Goal: Use online tool/utility: Utilize a website feature to perform a specific function

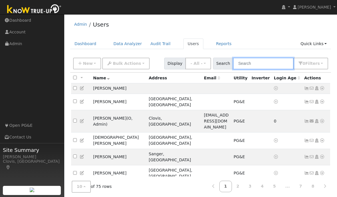
click at [271, 61] on input "text" at bounding box center [263, 64] width 61 height 12
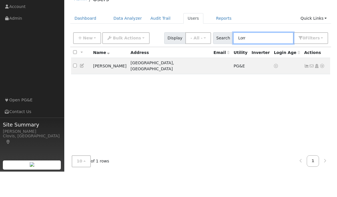
type input "Lorr"
click at [116, 83] on td "[PERSON_NAME]" at bounding box center [109, 91] width 37 height 16
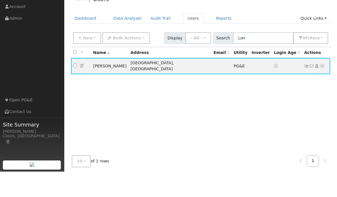
scroll to position [25, 0]
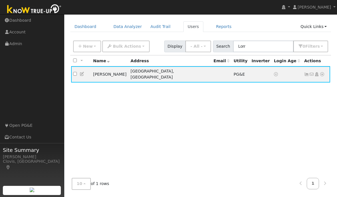
click at [117, 66] on td "[PERSON_NAME]" at bounding box center [109, 74] width 37 height 16
click at [327, 66] on td "No email address Send Email... Copy a Link Reset Password Open Access Data Anal…" at bounding box center [317, 74] width 28 height 16
click at [326, 66] on td "No email address Send Email... Copy a Link Reset Password Open Access Data Anal…" at bounding box center [317, 74] width 28 height 16
click at [323, 72] on icon at bounding box center [322, 74] width 5 height 4
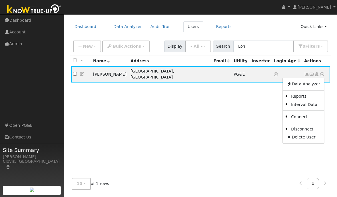
click at [0, 0] on link "Scenario" at bounding box center [0, 0] width 0 height 0
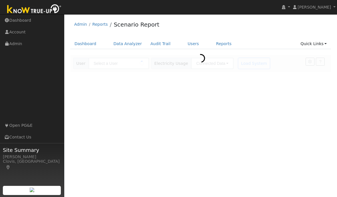
type input "[PERSON_NAME]"
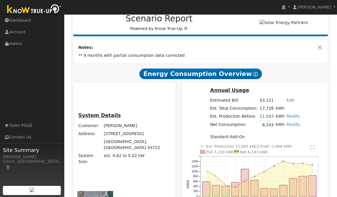
scroll to position [21, 0]
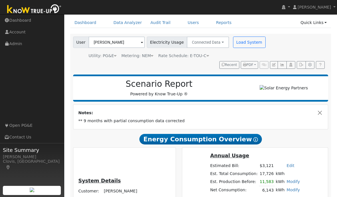
click at [216, 41] on button "Connected Data" at bounding box center [208, 42] width 42 height 11
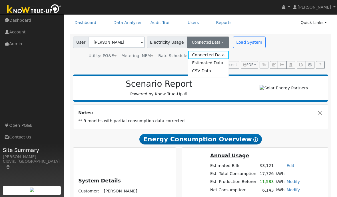
click at [193, 54] on link "Connected Data" at bounding box center [208, 55] width 41 height 8
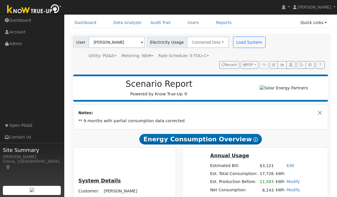
click at [238, 44] on button "Load System" at bounding box center [249, 42] width 33 height 11
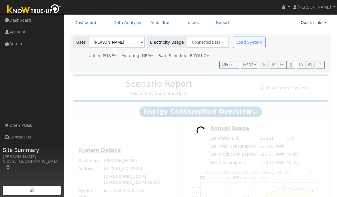
radio input "true"
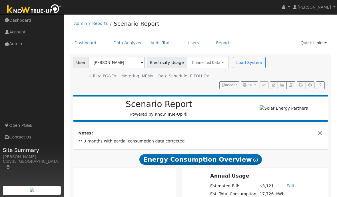
scroll to position [0, 0]
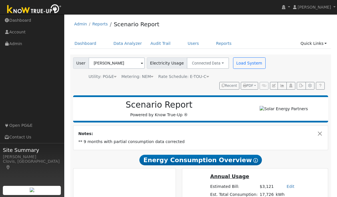
click at [87, 45] on link "Dashboard" at bounding box center [85, 43] width 31 height 11
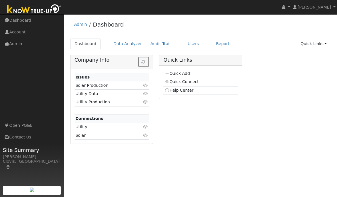
click at [188, 43] on link "Users" at bounding box center [194, 44] width 20 height 11
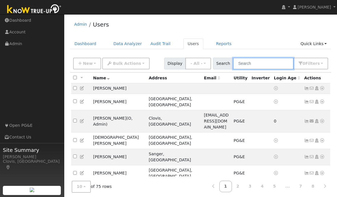
click at [275, 60] on input "text" at bounding box center [263, 64] width 61 height 12
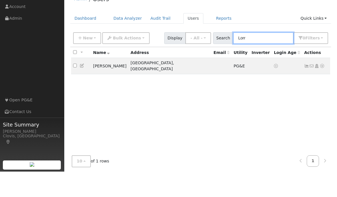
type input "Lorr"
click at [324, 90] on icon at bounding box center [322, 92] width 5 height 4
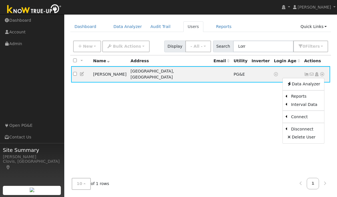
click at [230, 93] on div "All None All on page None on page Name Address Email Utility Inverter Login Age…" at bounding box center [200, 114] width 261 height 118
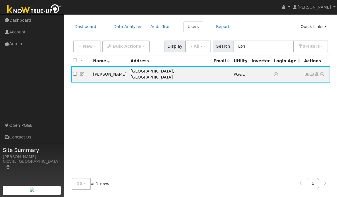
click at [325, 66] on td "No email address Send Email... Copy a Link Reset Password Open Access Data Anal…" at bounding box center [317, 74] width 28 height 16
click at [323, 72] on icon at bounding box center [322, 74] width 5 height 4
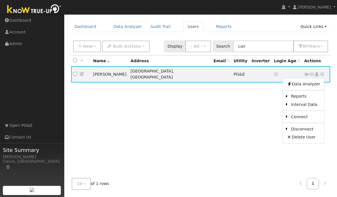
click at [301, 80] on link "Data Analyzer" at bounding box center [303, 84] width 41 height 8
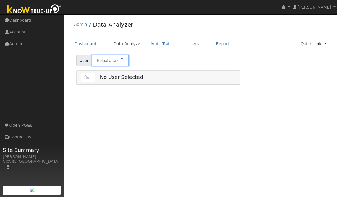
type input "[PERSON_NAME]"
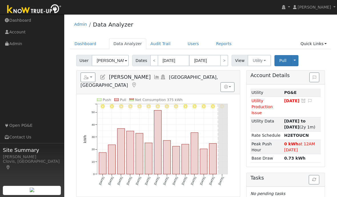
click at [283, 64] on button "Pull" at bounding box center [283, 60] width 17 height 11
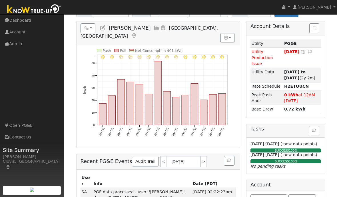
scroll to position [46, 0]
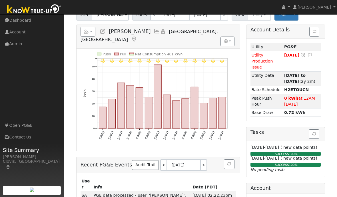
click at [316, 133] on icon "button" at bounding box center [315, 134] width 4 height 4
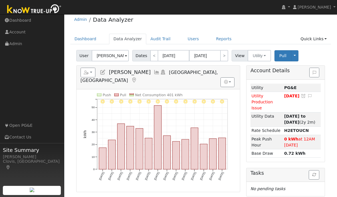
scroll to position [12, 0]
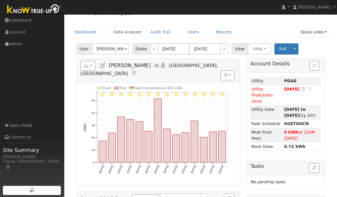
click at [284, 50] on span "Pull" at bounding box center [283, 49] width 7 height 5
click at [314, 166] on icon "button" at bounding box center [315, 168] width 4 height 4
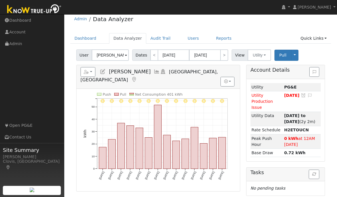
scroll to position [0, 0]
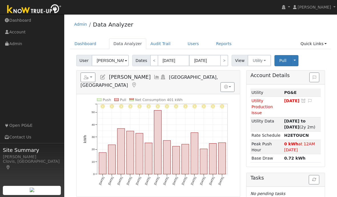
click at [283, 59] on span "Pull" at bounding box center [283, 60] width 7 height 5
click at [217, 44] on link "Reports" at bounding box center [224, 44] width 24 height 11
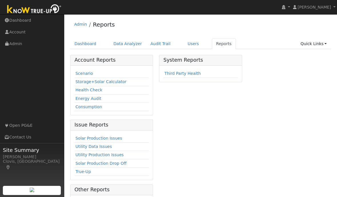
click at [83, 75] on link "Scenario" at bounding box center [83, 73] width 17 height 5
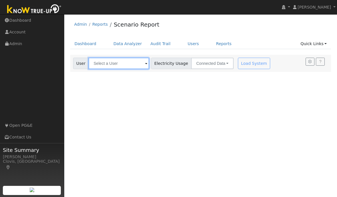
click at [111, 67] on input "text" at bounding box center [119, 63] width 61 height 11
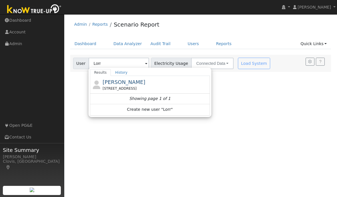
click at [116, 83] on span "[PERSON_NAME]" at bounding box center [124, 82] width 43 height 6
type input "[PERSON_NAME]"
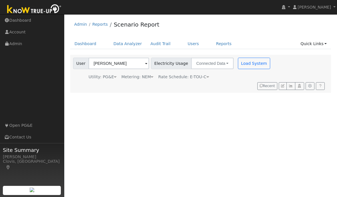
click at [238, 65] on button "Load System" at bounding box center [254, 63] width 33 height 11
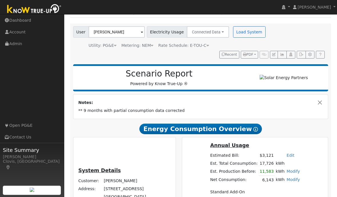
scroll to position [31, 0]
click at [133, 108] on td "** 9 months with partial consumption data corrected" at bounding box center [200, 111] width 247 height 8
click at [81, 101] on strong "Notes:" at bounding box center [85, 102] width 15 height 5
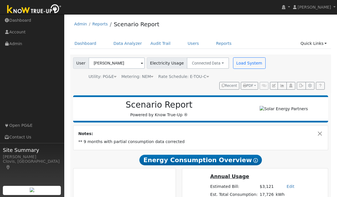
scroll to position [0, 0]
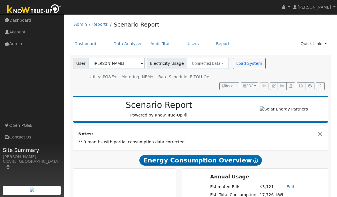
click at [87, 43] on link "Dashboard" at bounding box center [85, 44] width 31 height 11
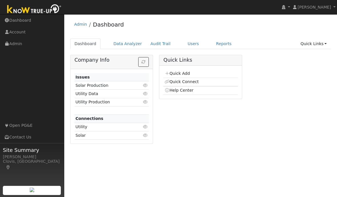
click at [191, 45] on link "Users" at bounding box center [194, 44] width 20 height 11
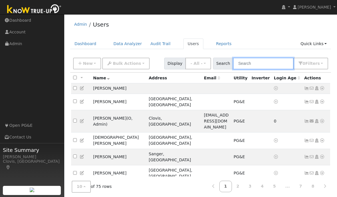
click at [270, 62] on input "text" at bounding box center [263, 64] width 61 height 12
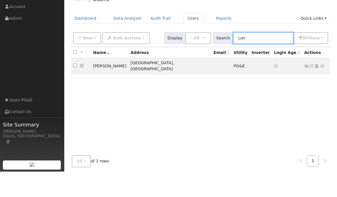
type input "Lorr"
click at [102, 83] on td "[PERSON_NAME]" at bounding box center [109, 91] width 37 height 16
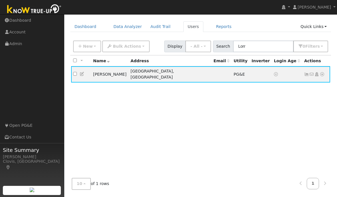
click at [328, 66] on td "No email address Send Email... Copy a Link Reset Password Open Access Data Anal…" at bounding box center [317, 74] width 28 height 16
click at [325, 66] on td "No email address Send Email... Copy a Link Reset Password Open Access Data Anal…" at bounding box center [317, 74] width 28 height 16
click at [324, 72] on icon at bounding box center [322, 74] width 5 height 4
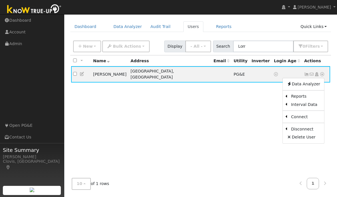
click at [300, 80] on link "Data Analyzer" at bounding box center [303, 84] width 41 height 8
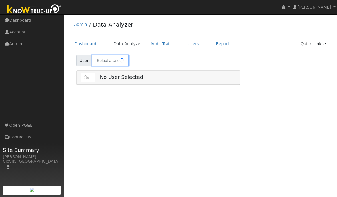
type input "LORRAINE ESTRADA"
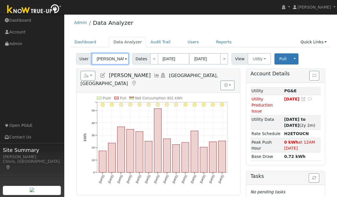
scroll to position [2, 0]
click at [282, 58] on span "Pull" at bounding box center [283, 58] width 7 height 5
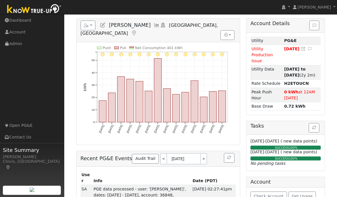
scroll to position [52, 0]
click at [313, 129] on icon "button" at bounding box center [315, 128] width 4 height 4
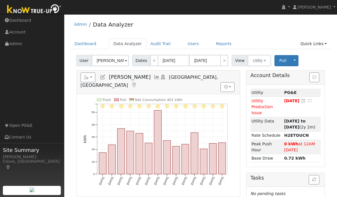
scroll to position [0, 0]
click at [283, 62] on span "Pull" at bounding box center [283, 60] width 7 height 5
click at [295, 60] on button "Toggle Dropdown" at bounding box center [294, 60] width 7 height 11
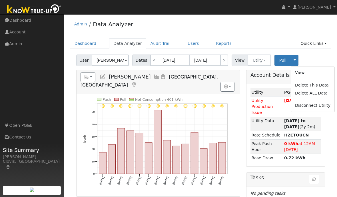
click at [259, 34] on div "Admin Data Analyzer" at bounding box center [200, 25] width 261 height 17
click at [226, 45] on link "Reports" at bounding box center [224, 43] width 24 height 11
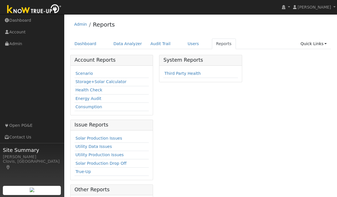
click at [79, 71] on link "Scenario" at bounding box center [83, 73] width 17 height 5
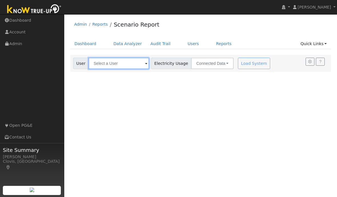
click at [108, 67] on input "text" at bounding box center [119, 63] width 61 height 11
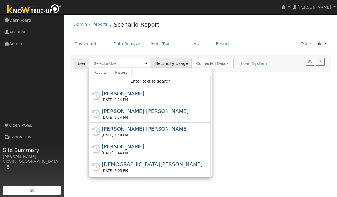
click at [237, 63] on div "Load System" at bounding box center [255, 63] width 36 height 11
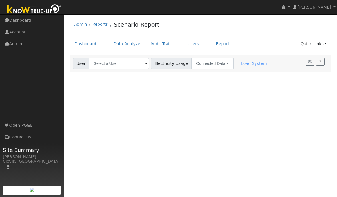
click at [237, 64] on div "Load System" at bounding box center [255, 63] width 36 height 11
click at [111, 62] on input "text" at bounding box center [119, 63] width 61 height 11
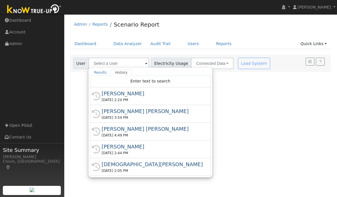
click at [144, 98] on div "[DATE] 2:24 PM" at bounding box center [153, 100] width 103 height 5
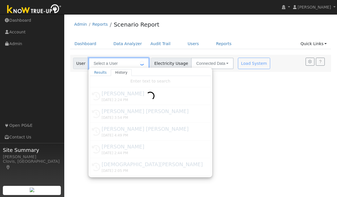
type input "[PERSON_NAME]"
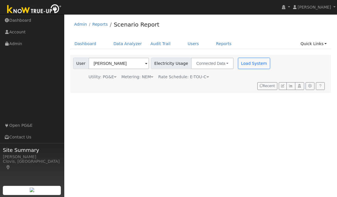
click at [238, 63] on button "Load System" at bounding box center [254, 63] width 33 height 11
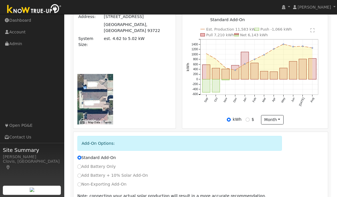
scroll to position [208, 0]
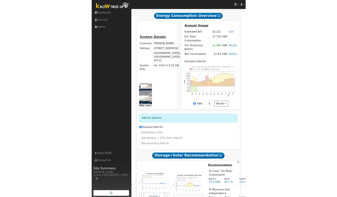
scroll to position [224, 0]
